Goal: Check status: Check status

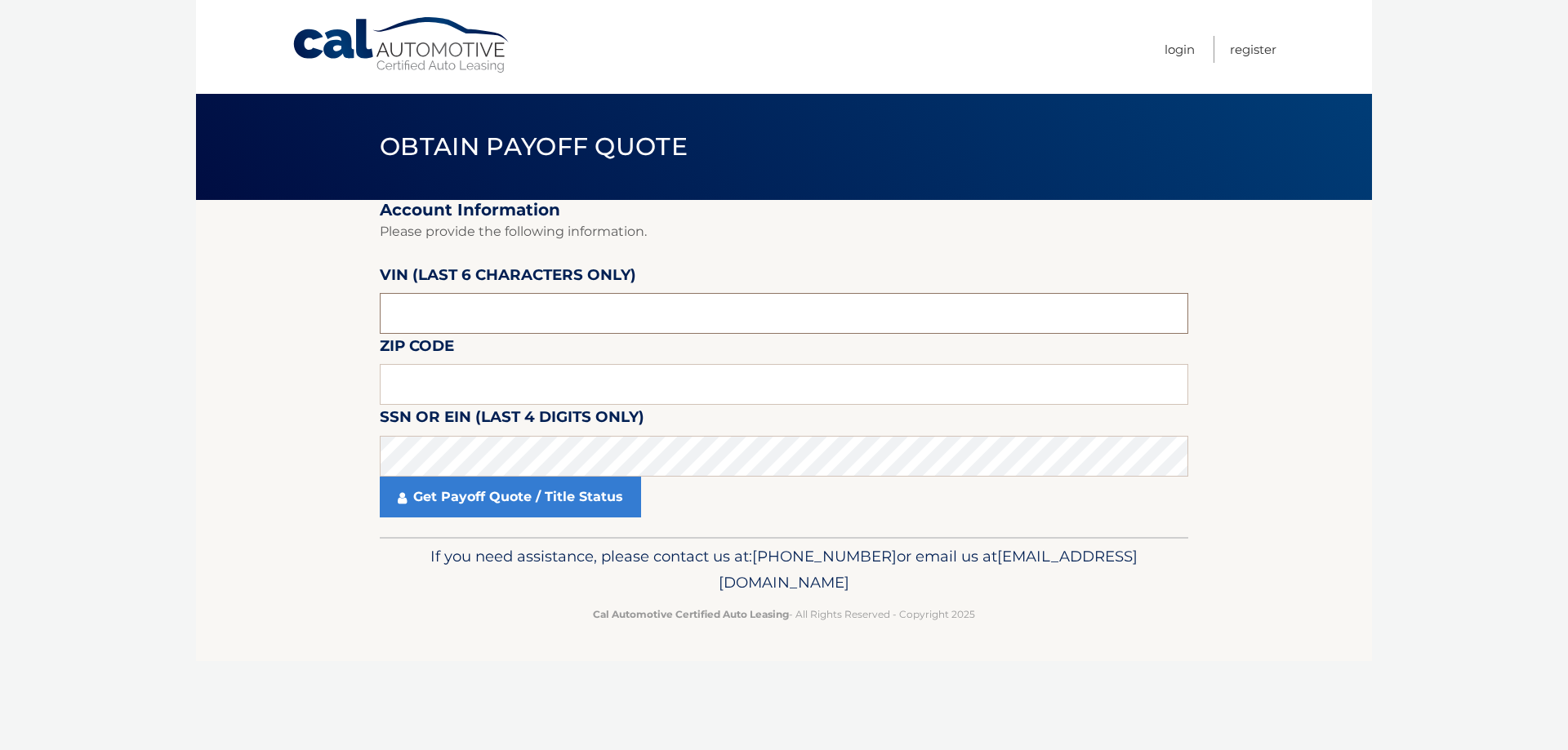
click at [583, 306] on input "text" at bounding box center [784, 313] width 809 height 41
click at [583, 307] on input "text" at bounding box center [784, 313] width 809 height 41
type input "208238"
click at [573, 372] on input "text" at bounding box center [784, 384] width 809 height 41
type input "07716"
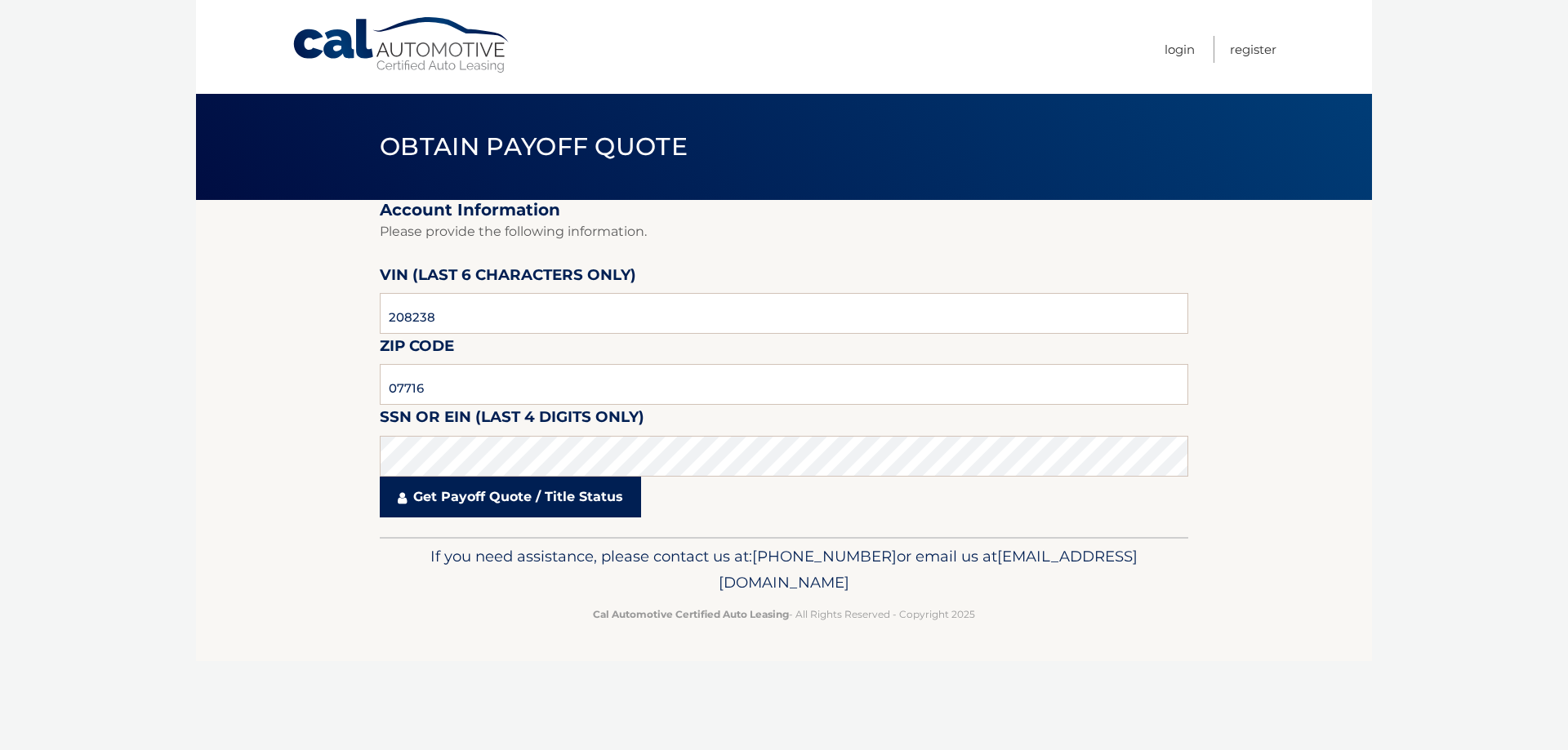
click at [568, 505] on link "Get Payoff Quote / Title Status" at bounding box center [510, 496] width 261 height 41
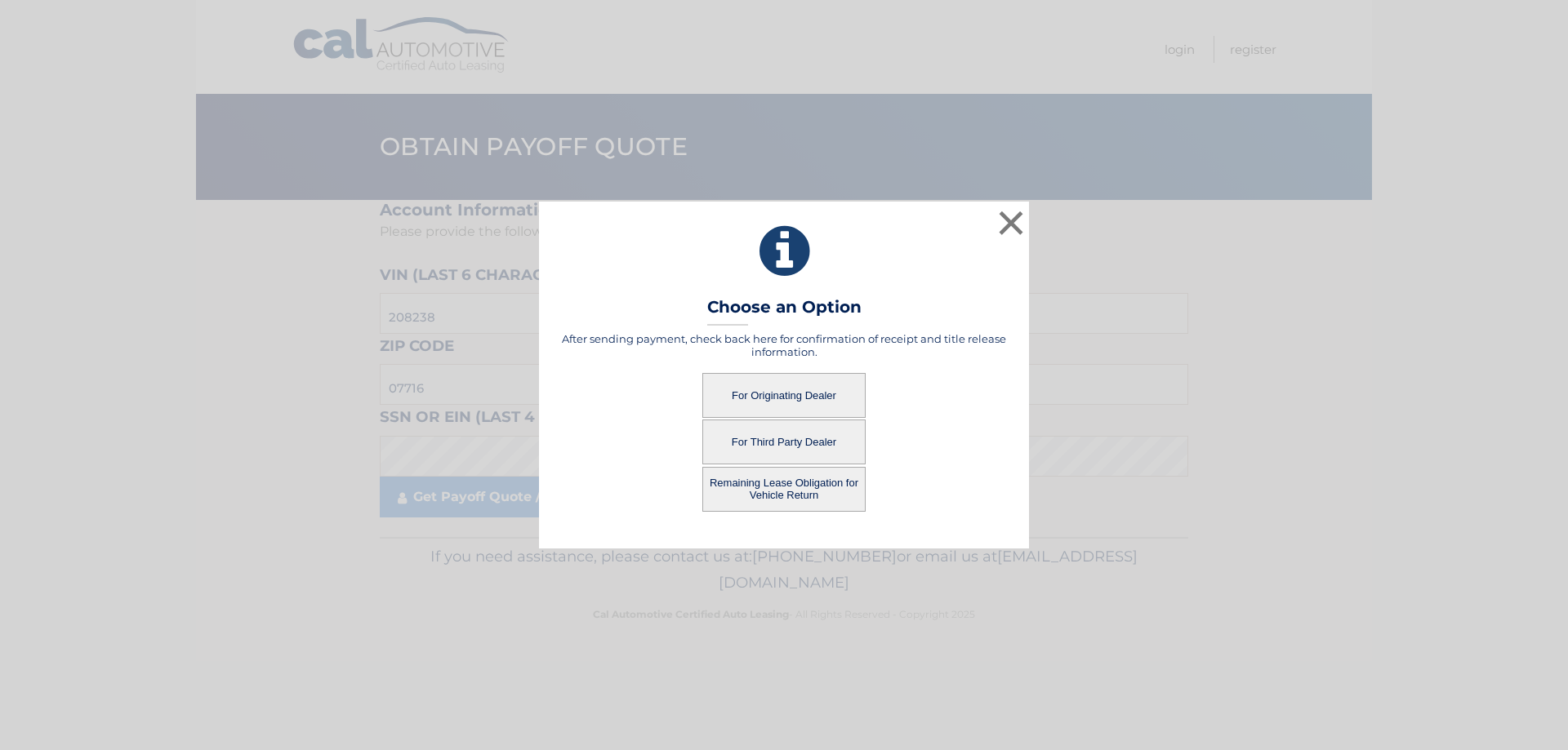
click at [805, 399] on button "For Originating Dealer" at bounding box center [784, 395] width 164 height 45
click at [796, 400] on button "For Originating Dealer" at bounding box center [784, 395] width 164 height 45
